Goal: Task Accomplishment & Management: Complete application form

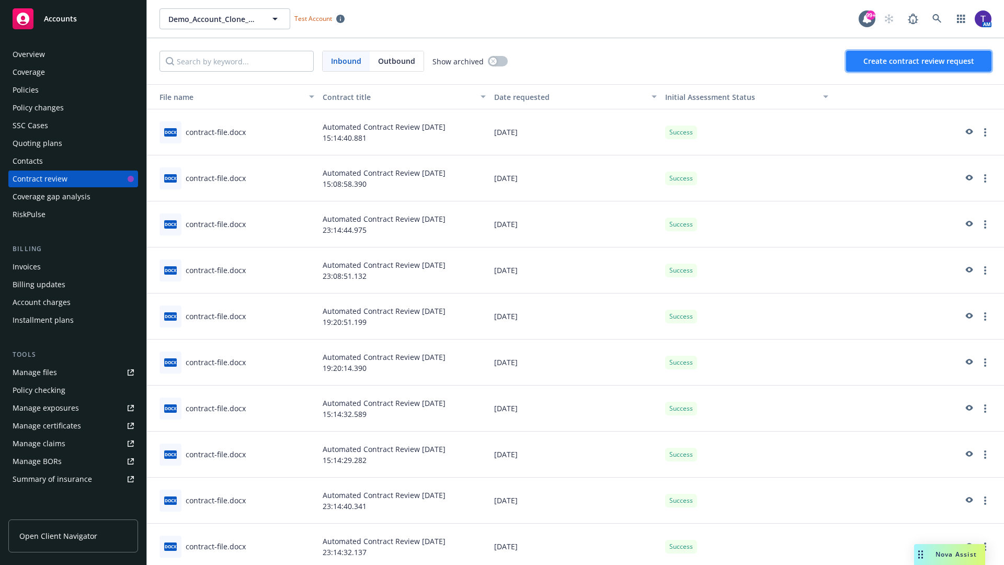
click at [919, 61] on span "Create contract review request" at bounding box center [918, 61] width 111 height 10
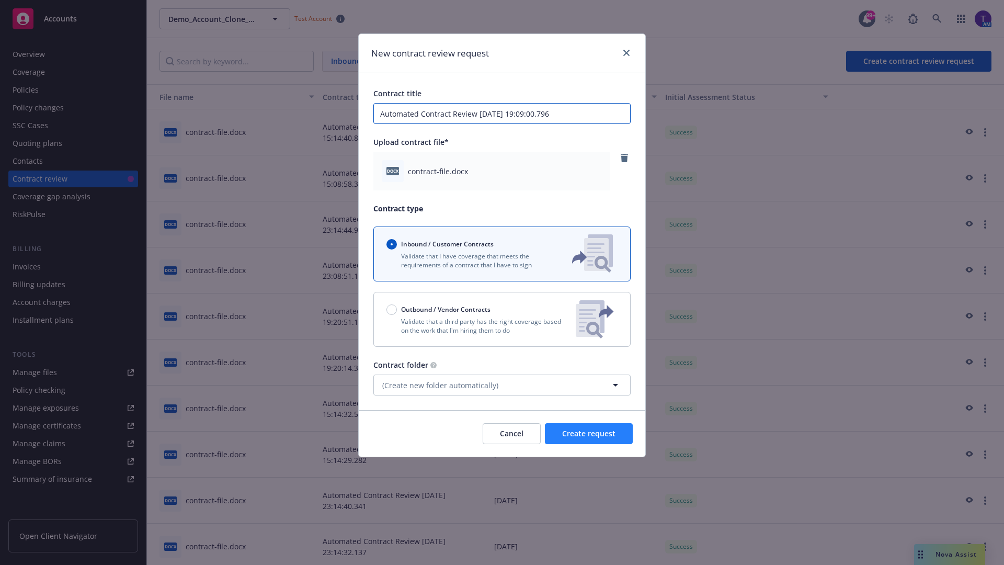
type input "Automated Contract Review [DATE] 19:09:00.796"
click at [589, 433] on span "Create request" at bounding box center [588, 433] width 53 height 10
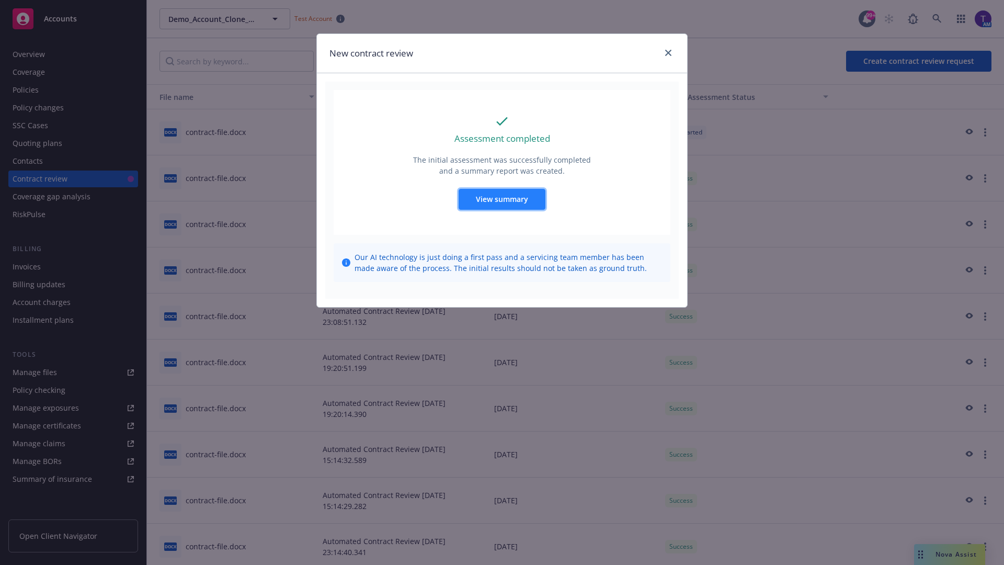
click at [501, 199] on span "View summary" at bounding box center [502, 199] width 52 height 10
